Goal: Task Accomplishment & Management: Manage account settings

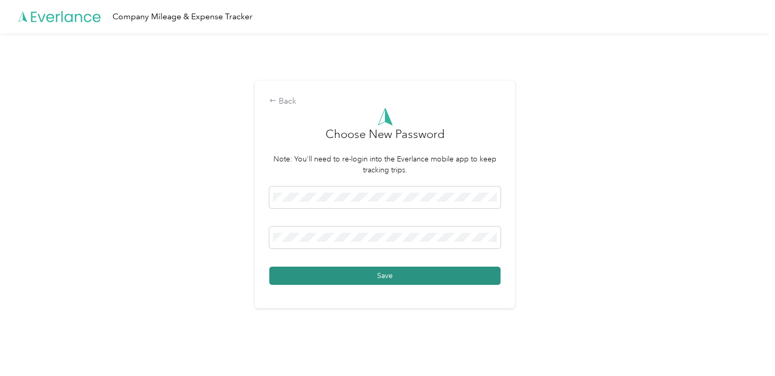
click at [379, 272] on button "Save" at bounding box center [384, 276] width 231 height 18
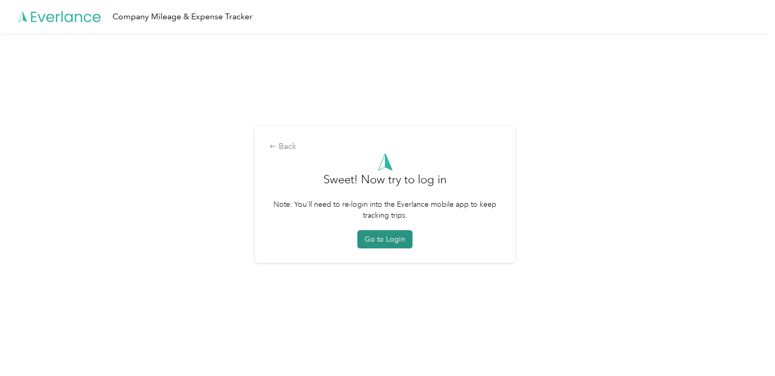
click at [378, 239] on button "Go to Login" at bounding box center [384, 239] width 55 height 18
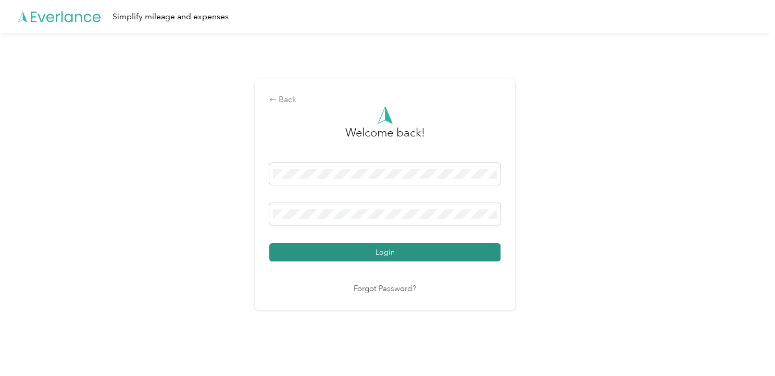
click at [378, 252] on button "Login" at bounding box center [384, 252] width 231 height 18
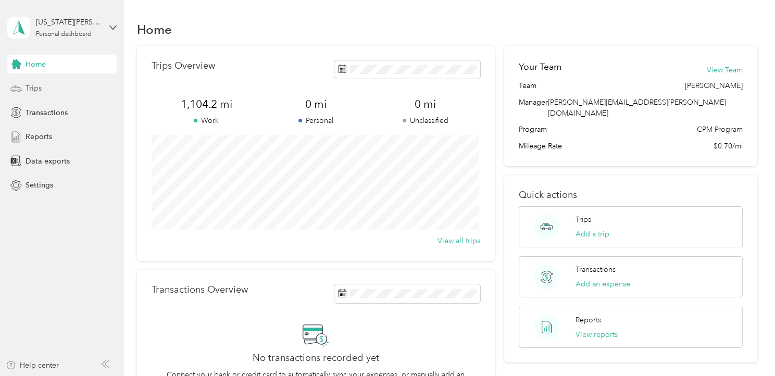
click at [36, 86] on span "Trips" at bounding box center [34, 88] width 16 height 11
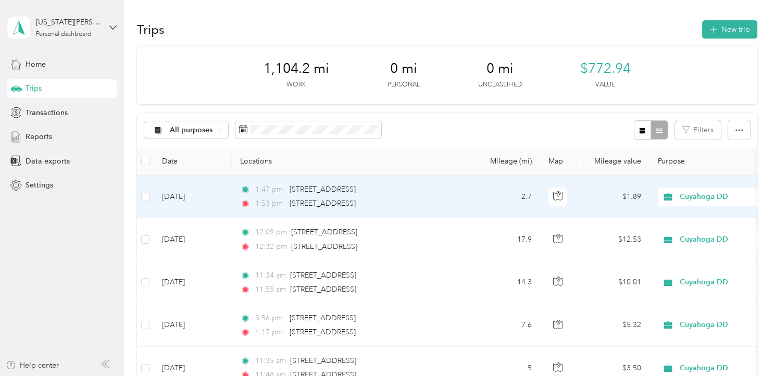
scroll to position [40, 0]
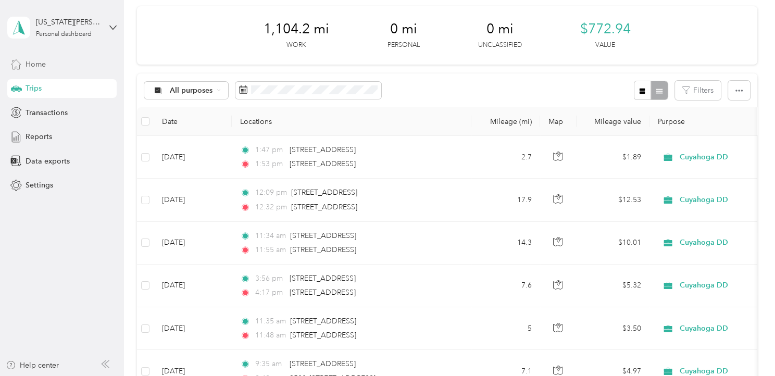
click at [43, 63] on span "Home" at bounding box center [36, 64] width 20 height 11
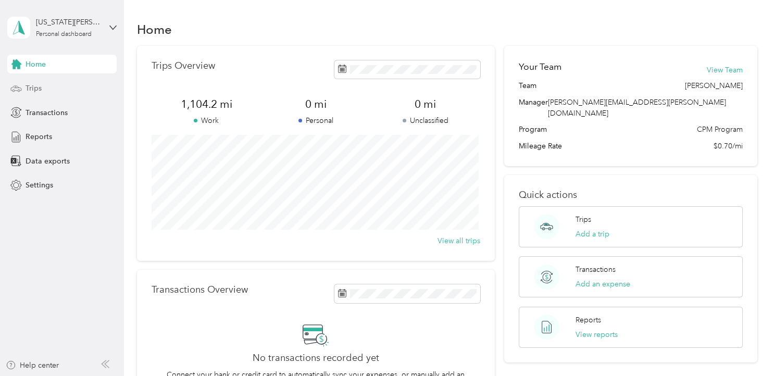
click at [36, 86] on span "Trips" at bounding box center [34, 88] width 16 height 11
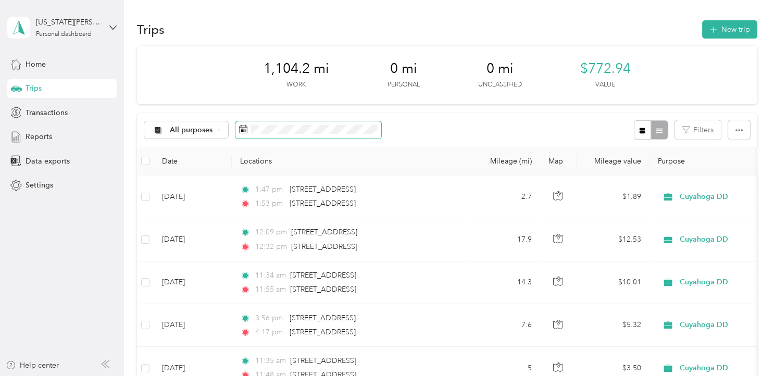
click at [238, 132] on span at bounding box center [308, 130] width 146 height 18
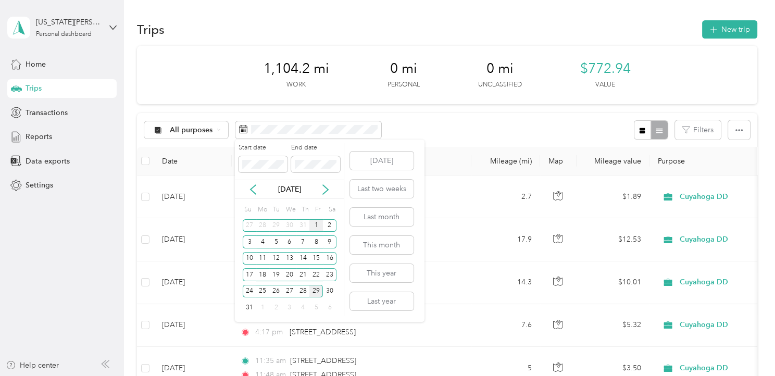
click at [317, 221] on div "1" at bounding box center [316, 225] width 14 height 13
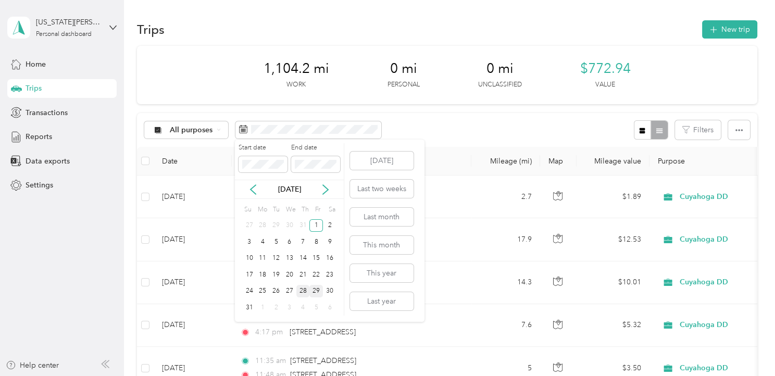
click at [301, 287] on div "28" at bounding box center [303, 291] width 14 height 13
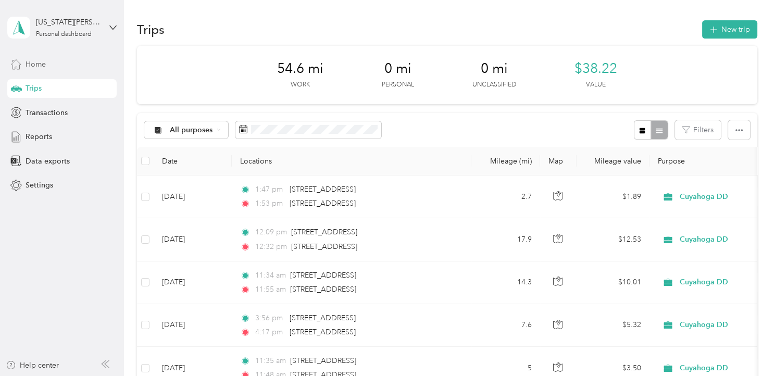
click at [39, 64] on span "Home" at bounding box center [36, 64] width 20 height 11
